Goal: Task Accomplishment & Management: Use online tool/utility

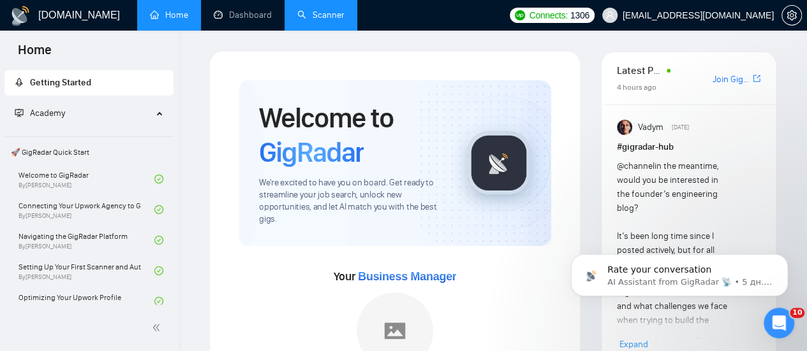
click at [310, 10] on link "Scanner" at bounding box center [320, 15] width 47 height 11
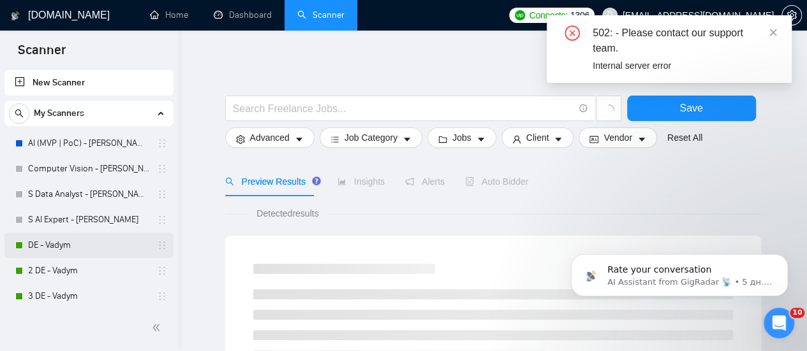
click at [64, 249] on link "DE - Vadym" at bounding box center [88, 246] width 121 height 26
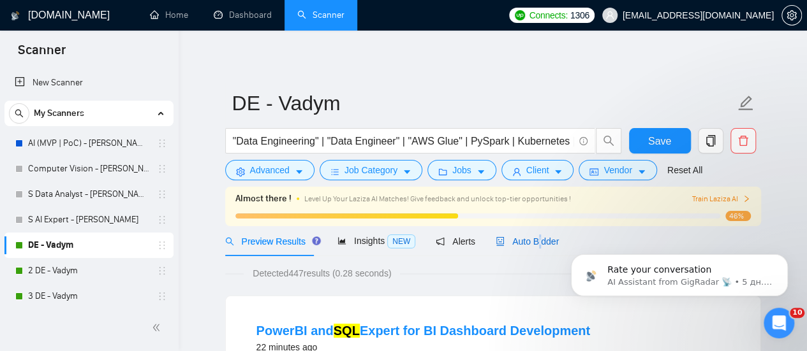
click at [534, 246] on span "Auto Bidder" at bounding box center [527, 242] width 63 height 10
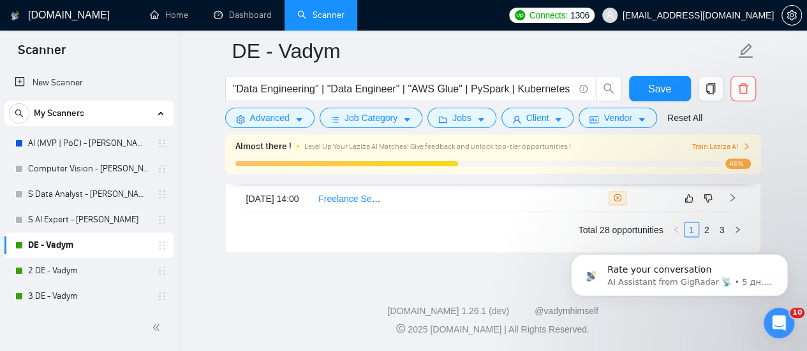
scroll to position [3557, 0]
click at [780, 262] on button "Dismiss notification" at bounding box center [784, 258] width 17 height 17
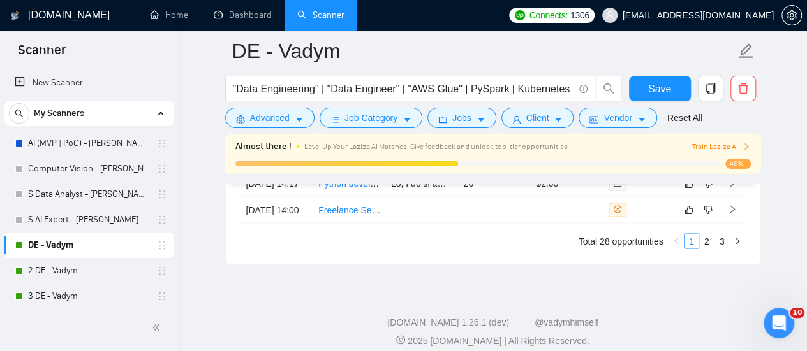
scroll to position [3493, 0]
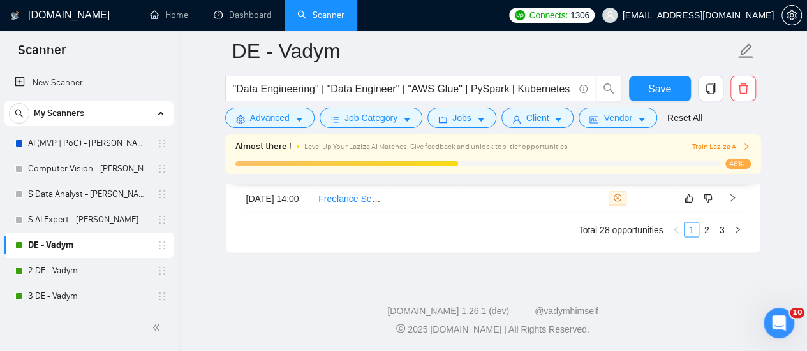
click at [714, 237] on li "3" at bounding box center [721, 229] width 15 height 15
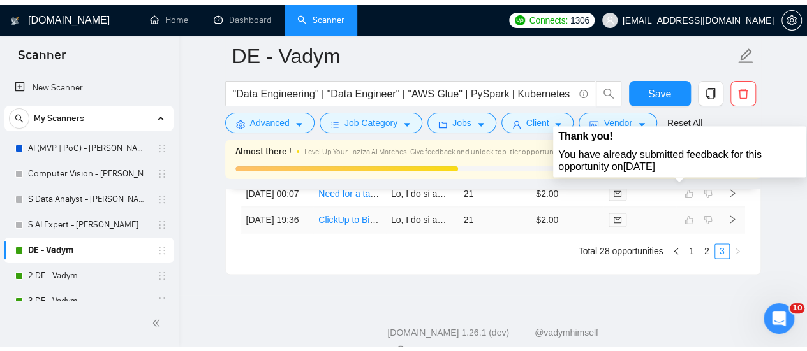
scroll to position [3416, 0]
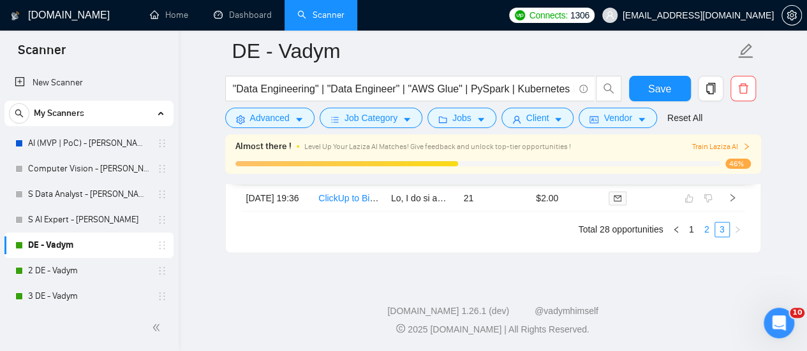
click at [705, 237] on link "2" at bounding box center [707, 230] width 14 height 14
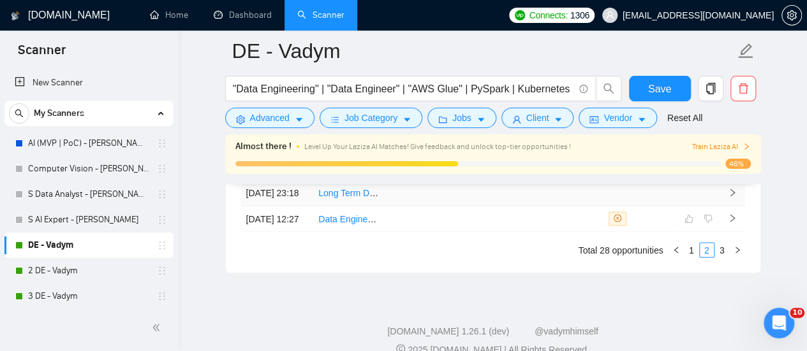
scroll to position [3225, 0]
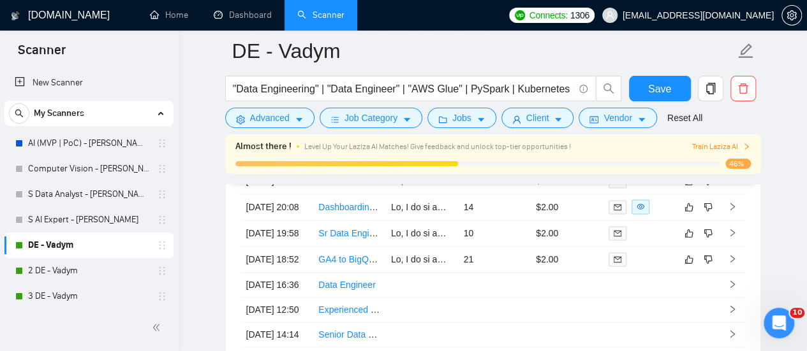
drag, startPoint x: 184, startPoint y: 287, endPoint x: 193, endPoint y: 276, distance: 14.5
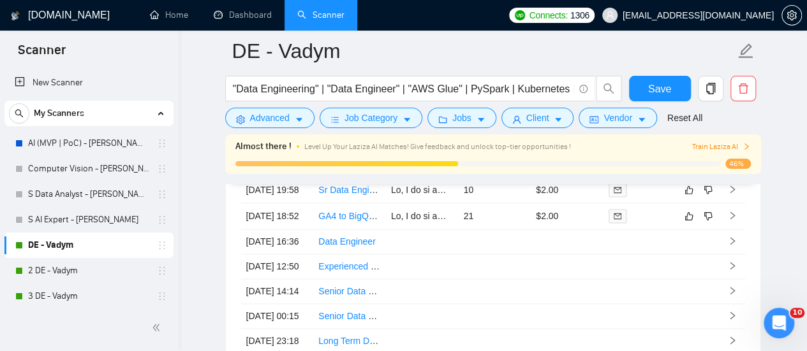
scroll to position [3289, 0]
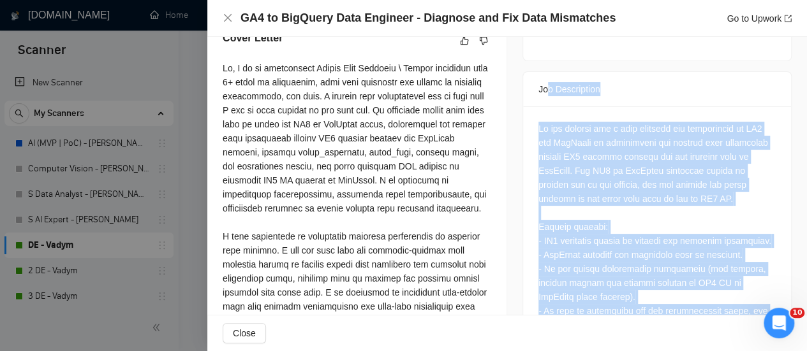
scroll to position [454, 0]
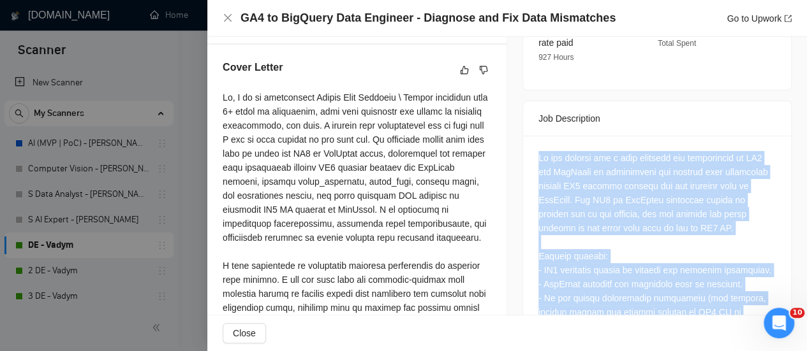
drag, startPoint x: 591, startPoint y: 276, endPoint x: 543, endPoint y: 178, distance: 108.7
copy div "Lo ips dolorsi ame c adip elitsedd eiu temporincid ut LA3 etd MagNaali en admin…"
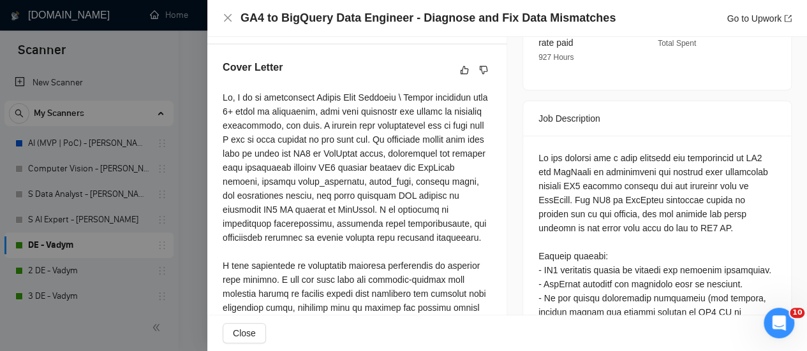
click at [557, 101] on div "Job Description" at bounding box center [656, 118] width 237 height 34
